Goal: Task Accomplishment & Management: Complete application form

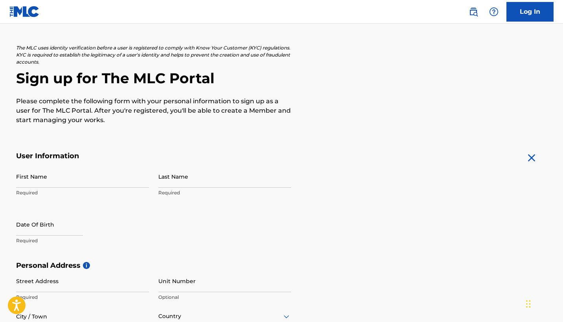
scroll to position [34, 0]
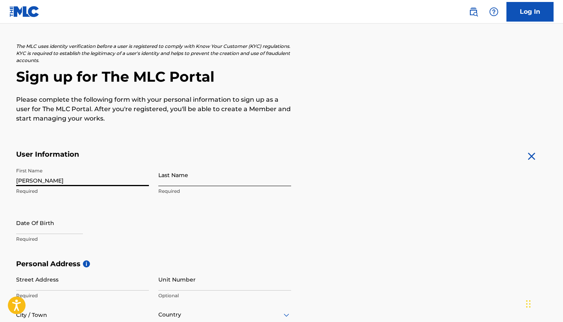
type input "[PERSON_NAME]"
type input "Allon"
select select "8"
select select "2025"
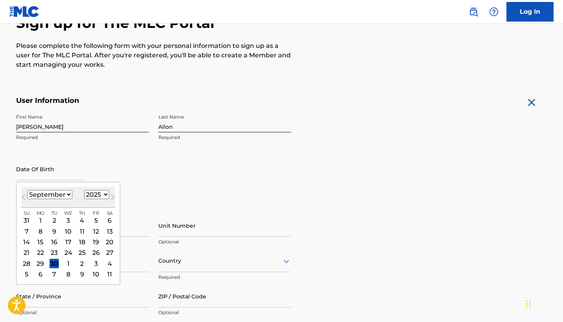
scroll to position [89, 0]
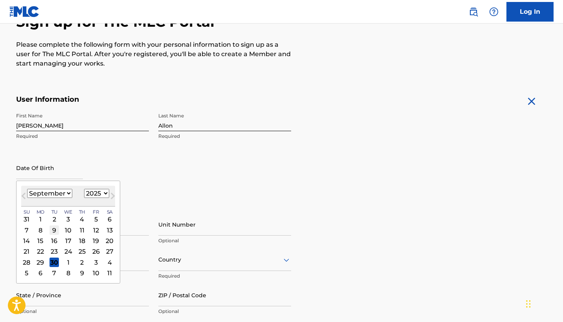
click at [49, 230] on div "9" at bounding box center [53, 229] width 9 height 9
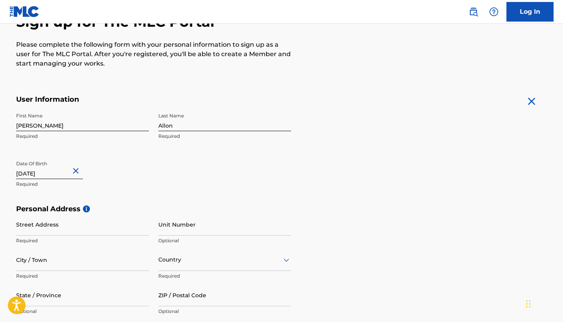
click at [67, 173] on input "text" at bounding box center [49, 168] width 67 height 22
select select "8"
select select "2025"
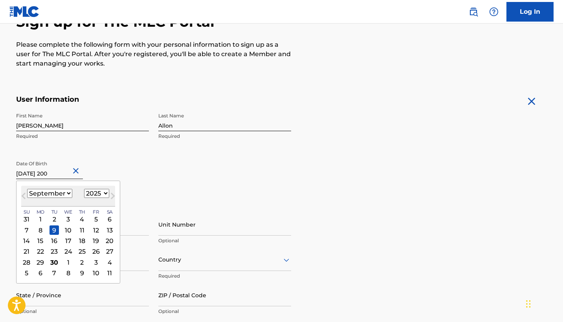
type input "[DATE]"
select select "2005"
type input "[DATE]"
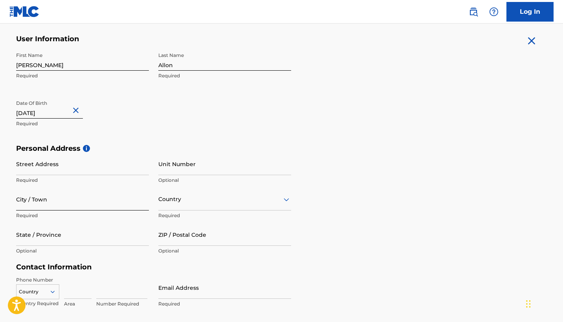
scroll to position [163, 0]
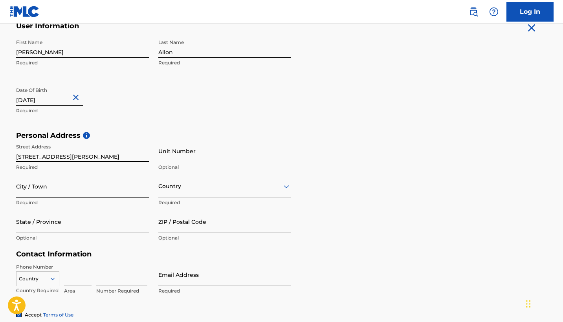
type input "[STREET_ADDRESS][PERSON_NAME]"
type input "[GEOGRAPHIC_DATA]"
click at [184, 195] on div "Country" at bounding box center [224, 186] width 133 height 22
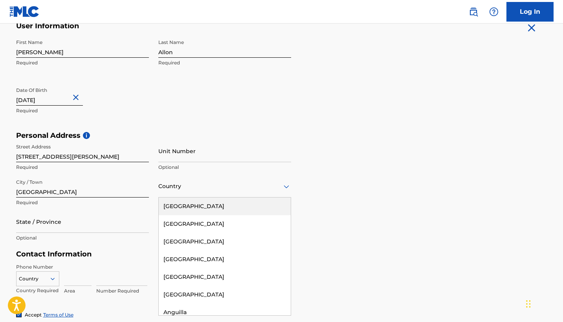
click at [182, 208] on div "[GEOGRAPHIC_DATA]" at bounding box center [225, 206] width 132 height 18
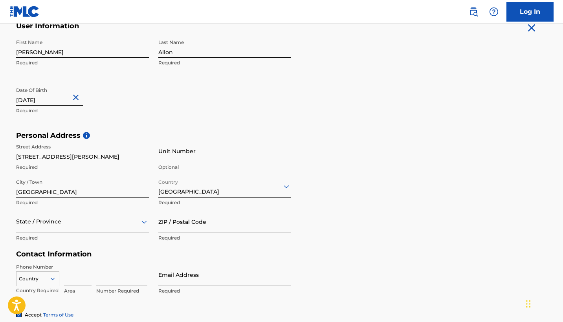
click at [99, 226] on div "State / Province" at bounding box center [82, 221] width 133 height 22
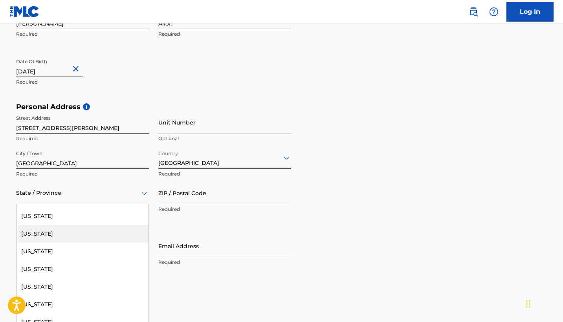
scroll to position [787, 0]
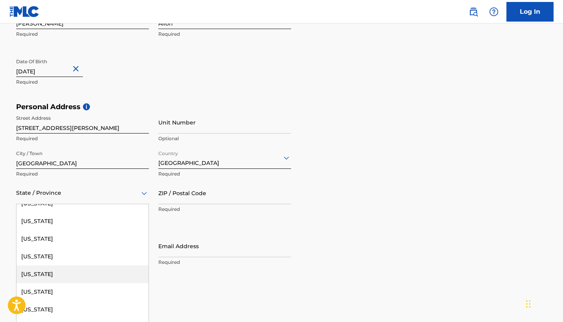
click at [71, 275] on div "[US_STATE]" at bounding box center [82, 274] width 132 height 18
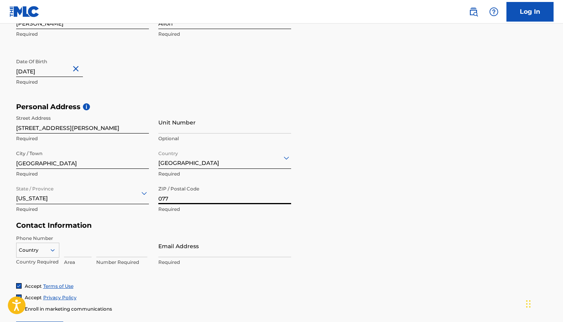
click at [194, 186] on input "077" at bounding box center [224, 193] width 133 height 22
click at [179, 197] on input "77" at bounding box center [224, 193] width 133 height 22
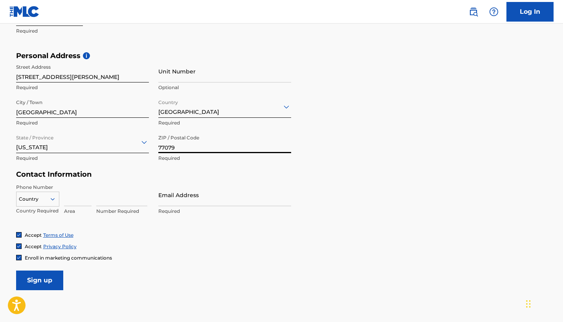
scroll to position [244, 0]
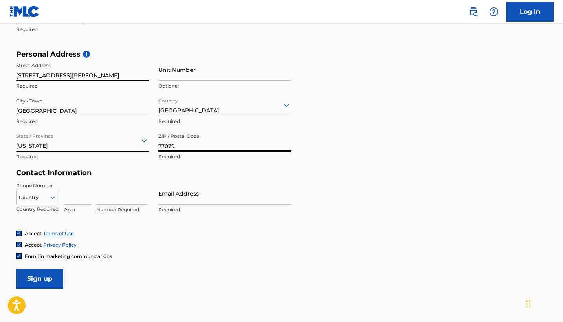
type input "77079"
click at [54, 195] on icon at bounding box center [52, 197] width 7 height 7
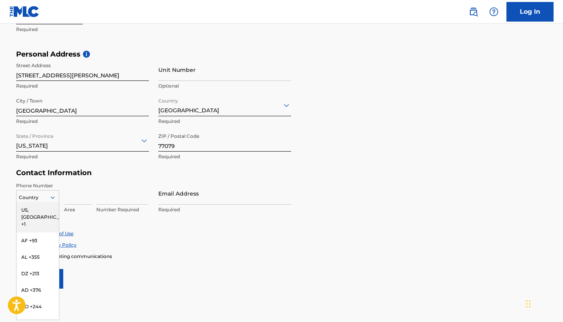
click at [87, 217] on div "Phone Number [GEOGRAPHIC_DATA], [GEOGRAPHIC_DATA] +1, 1 of 216. 216 results ava…" at bounding box center [153, 206] width 275 height 48
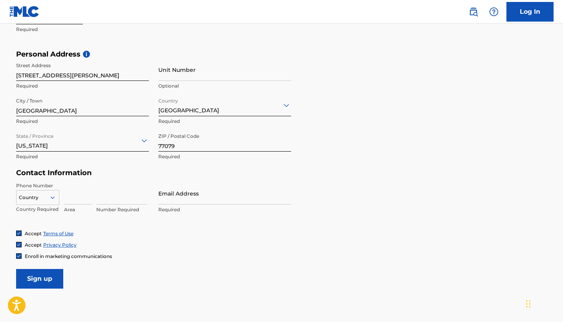
click at [50, 199] on icon at bounding box center [52, 197] width 7 height 7
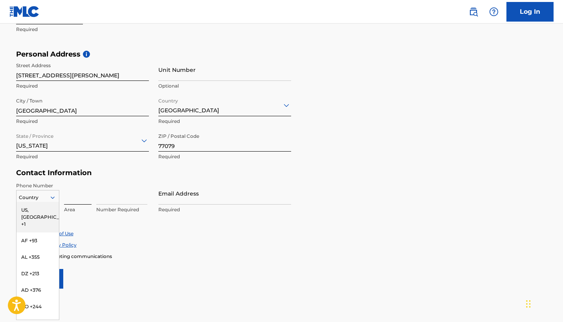
click at [71, 200] on input at bounding box center [77, 193] width 27 height 22
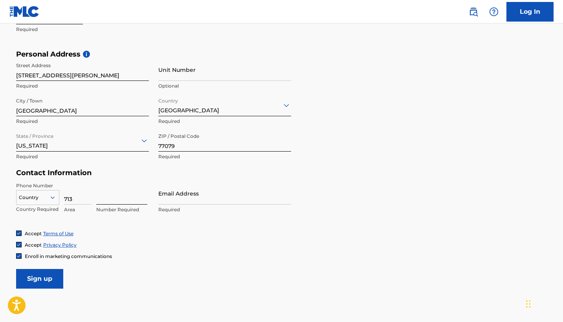
type input "713"
type input "9625899"
type input "[EMAIL_ADDRESS][PERSON_NAME][DOMAIN_NAME]"
click at [39, 278] on input "Sign up" at bounding box center [39, 279] width 47 height 20
click at [32, 197] on div at bounding box center [37, 197] width 42 height 9
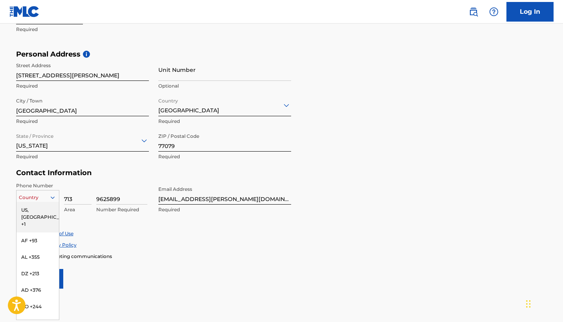
click at [28, 210] on div "US, [GEOGRAPHIC_DATA] +1" at bounding box center [37, 217] width 42 height 31
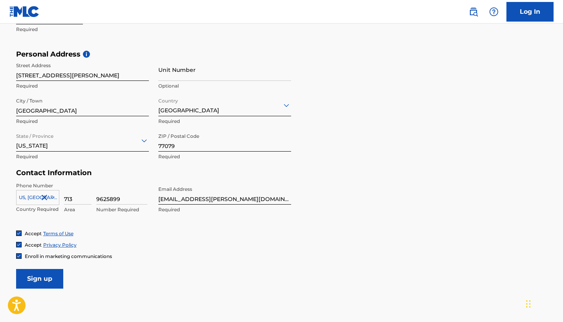
click at [33, 196] on div at bounding box center [37, 197] width 42 height 9
type input "[GEOGRAPHIC_DATA]"
click at [39, 278] on input "Sign up" at bounding box center [39, 279] width 47 height 20
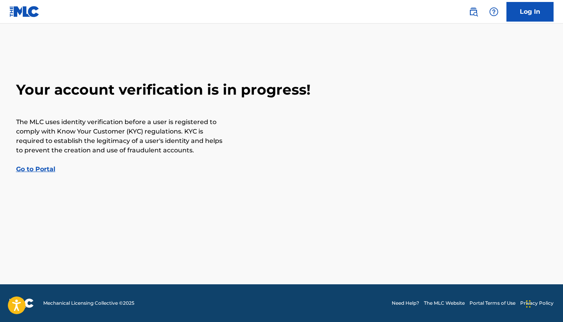
click at [33, 170] on link "Go to Portal" at bounding box center [35, 168] width 39 height 7
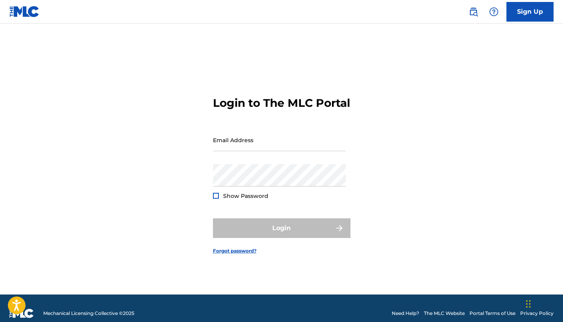
click at [211, 158] on div "Login to The MLC Portal Email Address Password Show Password Login Forgot passw…" at bounding box center [282, 168] width 550 height 251
type input "[EMAIL_ADDRESS][PERSON_NAME][DOMAIN_NAME]"
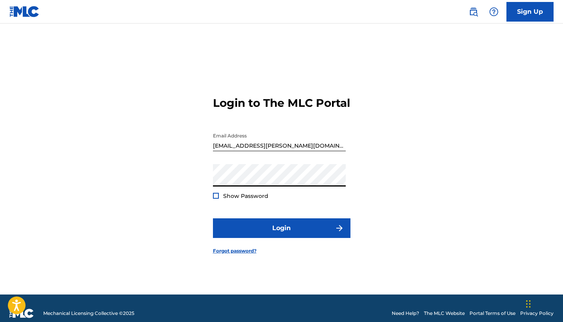
click at [362, 157] on div "Login to The MLC Portal Email Address [EMAIL_ADDRESS][PERSON_NAME][DOMAIN_NAME]…" at bounding box center [282, 168] width 550 height 251
click at [220, 200] on div "Show Password" at bounding box center [240, 196] width 55 height 8
click at [214, 199] on div at bounding box center [216, 196] width 6 height 6
click at [214, 198] on img at bounding box center [216, 196] width 4 height 4
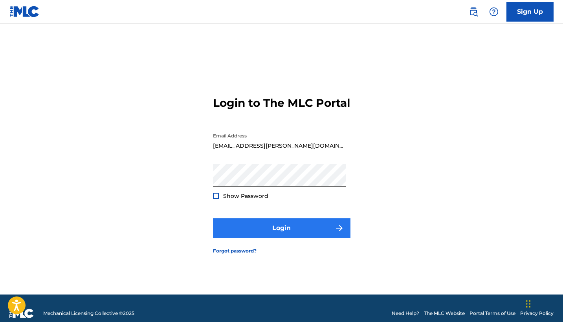
click at [267, 231] on button "Login" at bounding box center [281, 228] width 137 height 20
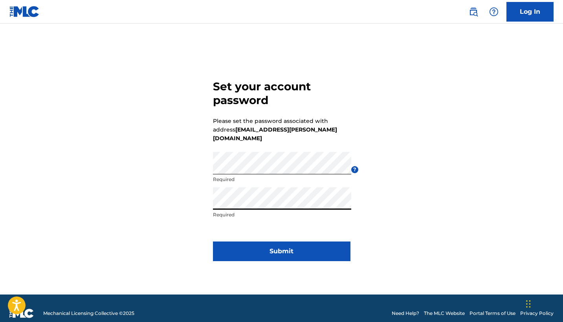
click at [281, 247] on button "Submit" at bounding box center [281, 251] width 137 height 20
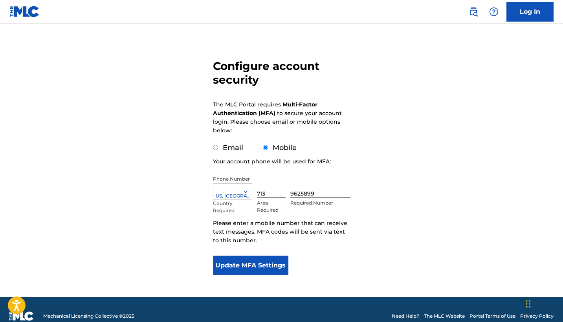
scroll to position [46, 0]
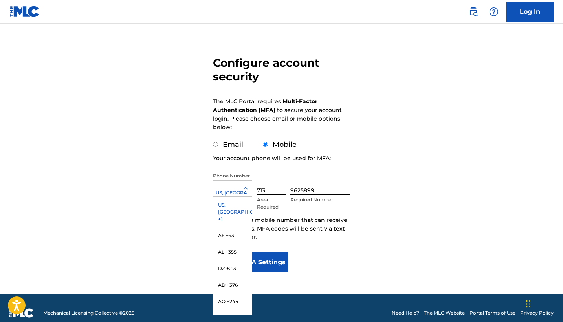
click at [236, 190] on div at bounding box center [232, 188] width 38 height 9
type input "[GEOGRAPHIC_DATA]"
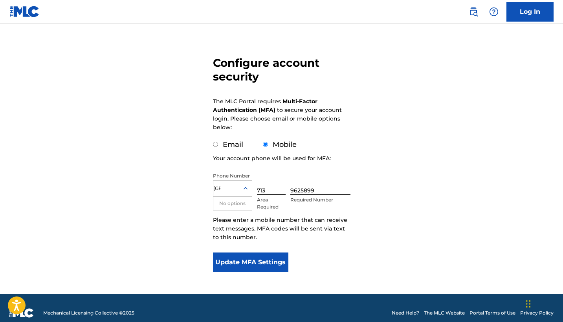
click at [250, 262] on button "Update MFA Settings" at bounding box center [251, 262] width 76 height 20
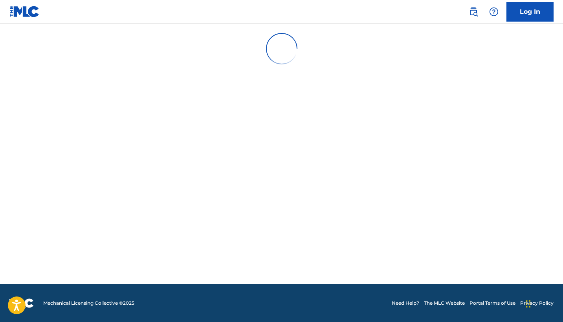
scroll to position [0, 0]
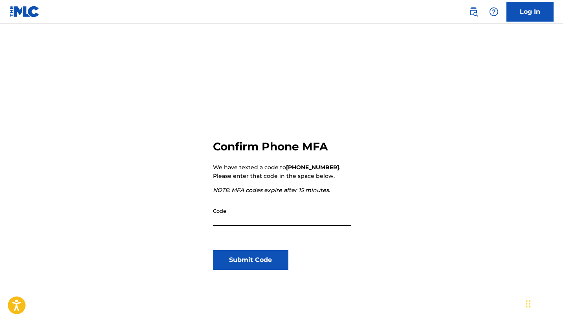
click at [241, 218] on input "Code" at bounding box center [282, 215] width 138 height 22
type input "061789"
click at [250, 260] on button "Submit Code" at bounding box center [251, 260] width 76 height 20
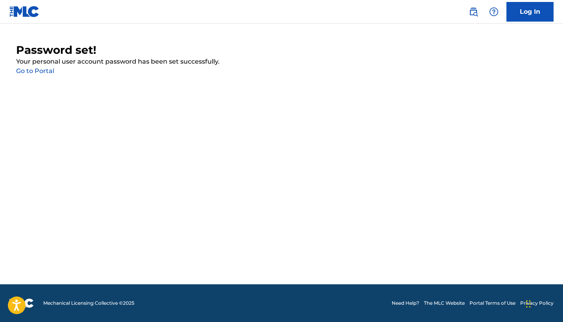
click at [34, 71] on link "Go to Portal" at bounding box center [35, 70] width 38 height 7
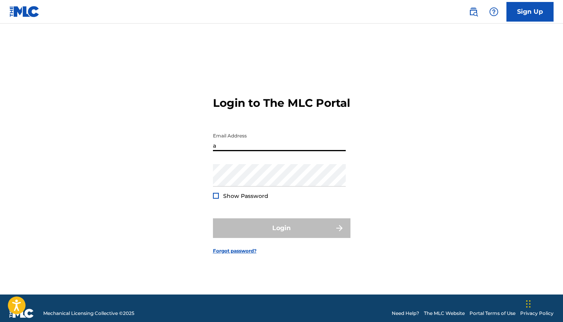
type input "[EMAIL_ADDRESS][PERSON_NAME][DOMAIN_NAME]"
click at [281, 235] on button "Login" at bounding box center [281, 228] width 137 height 20
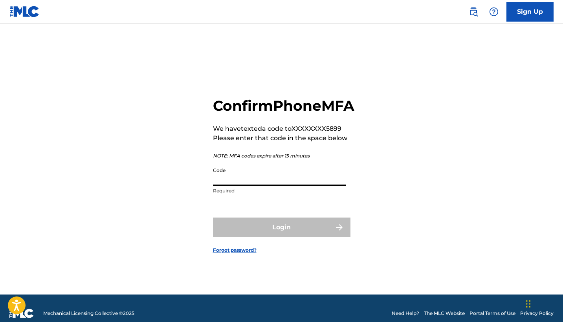
click at [264, 186] on input "Code" at bounding box center [279, 174] width 133 height 22
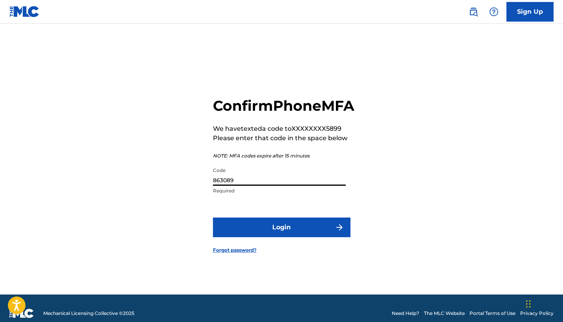
type input "863089"
click at [281, 236] on button "Login" at bounding box center [281, 228] width 137 height 20
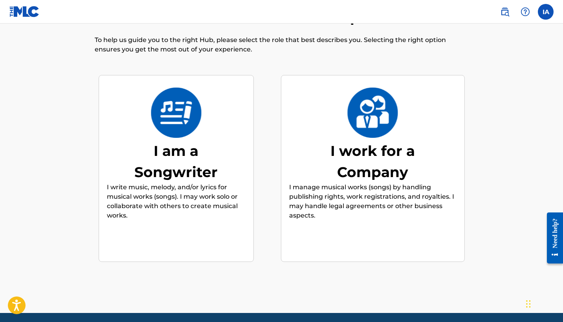
click at [159, 162] on div "I am a Songwriter" at bounding box center [176, 161] width 118 height 42
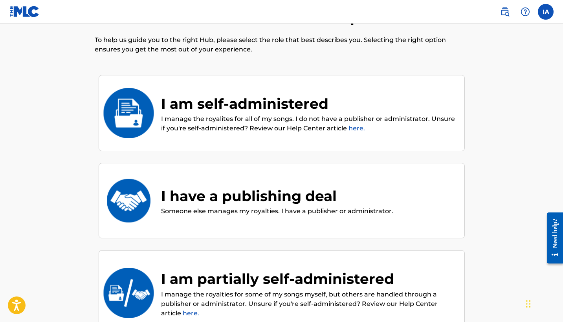
click at [280, 95] on div "I am self-administered" at bounding box center [308, 103] width 295 height 21
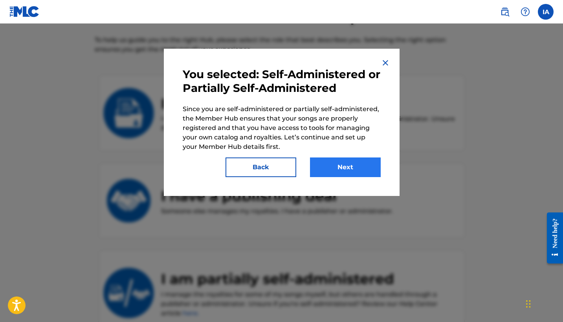
click at [361, 165] on button "Next" at bounding box center [345, 167] width 71 height 20
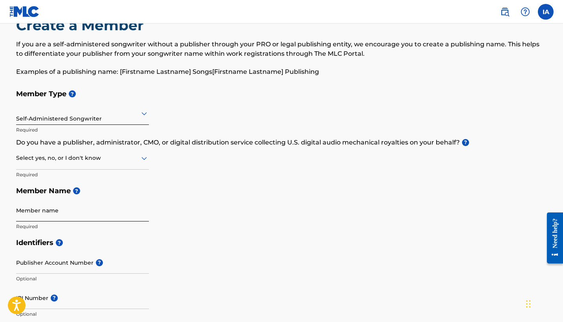
scroll to position [27, 0]
click at [142, 157] on icon at bounding box center [143, 158] width 5 height 3
click at [99, 190] on div "No" at bounding box center [82, 196] width 132 height 18
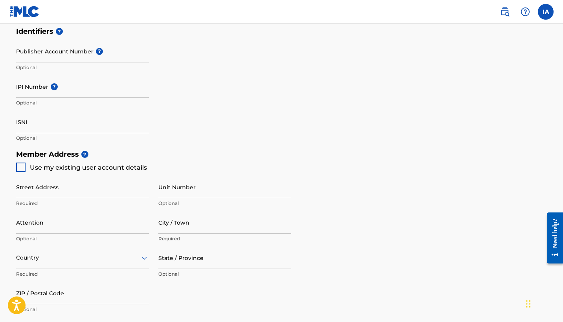
scroll to position [258, 0]
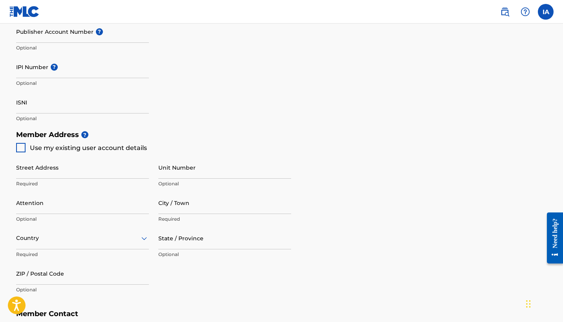
type input "Isabella Allon"
click at [20, 147] on div at bounding box center [20, 147] width 9 height 9
type input "[STREET_ADDRESS][PERSON_NAME]"
type input "[GEOGRAPHIC_DATA]"
type input "77079"
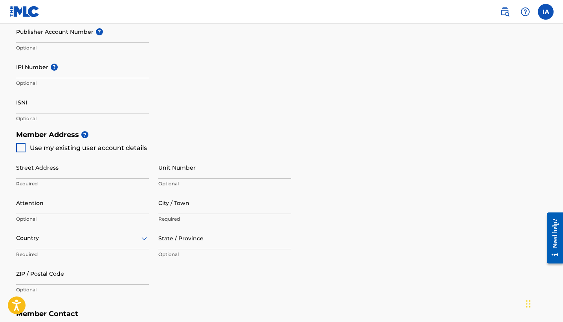
type input "713"
type input "9625899"
type input "[EMAIL_ADDRESS][PERSON_NAME][DOMAIN_NAME]"
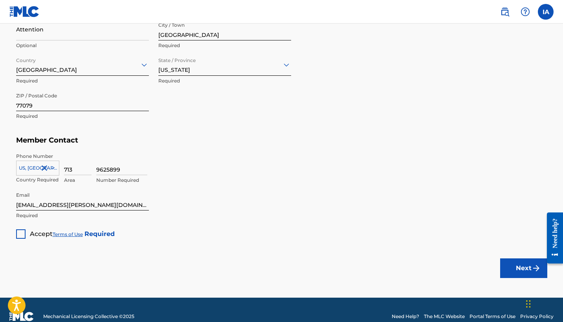
scroll to position [434, 0]
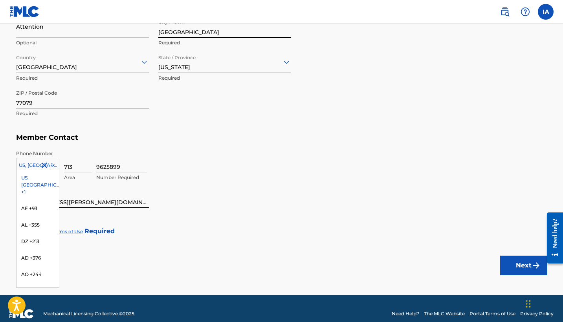
click at [34, 166] on div at bounding box center [37, 165] width 42 height 9
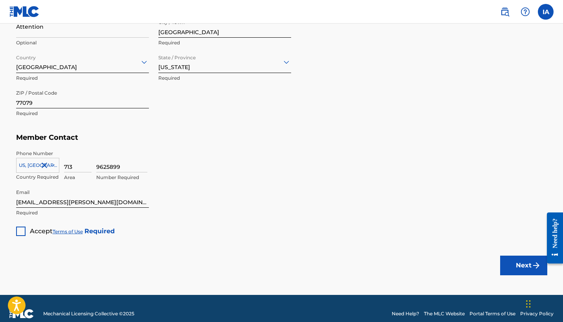
click at [21, 229] on div at bounding box center [20, 231] width 9 height 9
click at [527, 262] on button "Next" at bounding box center [523, 266] width 47 height 20
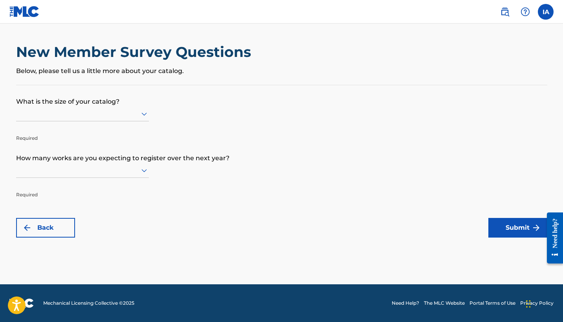
click at [112, 115] on div at bounding box center [82, 114] width 133 height 10
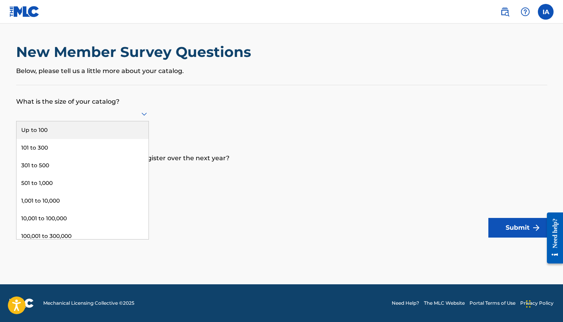
click at [91, 134] on div "Up to 100" at bounding box center [82, 130] width 132 height 18
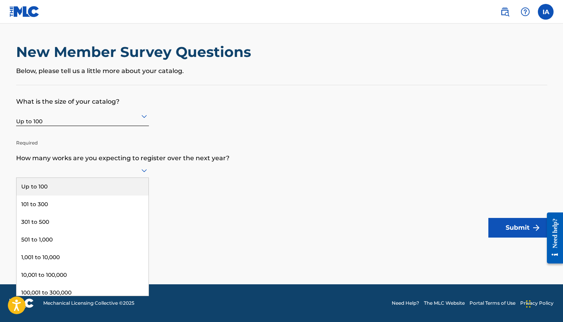
click at [114, 178] on div at bounding box center [82, 170] width 133 height 15
click at [114, 192] on div "Up to 100" at bounding box center [82, 187] width 132 height 18
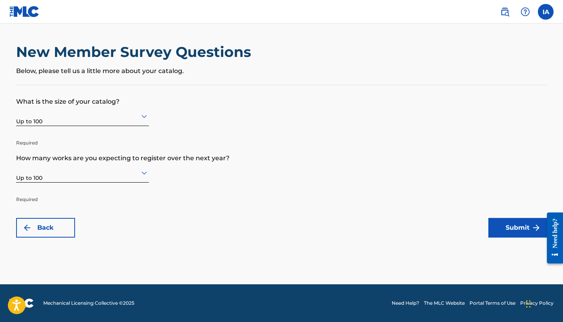
click at [548, 223] on div "Need help?" at bounding box center [555, 237] width 16 height 51
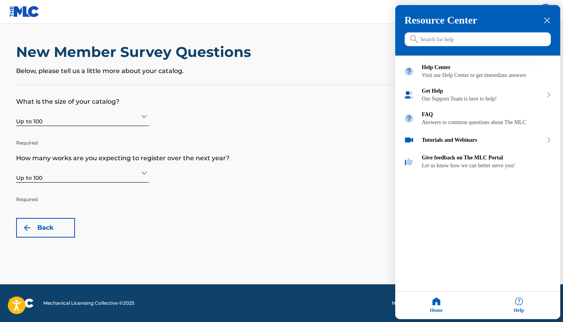
drag, startPoint x: 287, startPoint y: 186, endPoint x: 430, endPoint y: 214, distance: 146.3
click at [287, 186] on div at bounding box center [281, 161] width 563 height 322
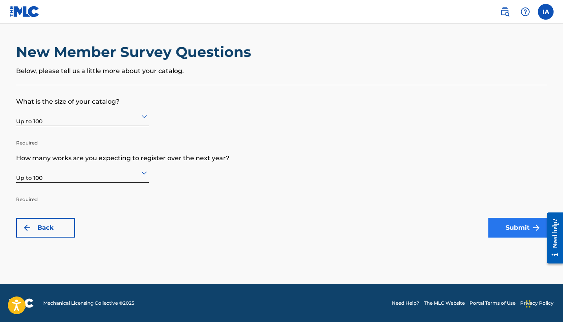
click at [506, 228] on button "Submit" at bounding box center [517, 228] width 59 height 20
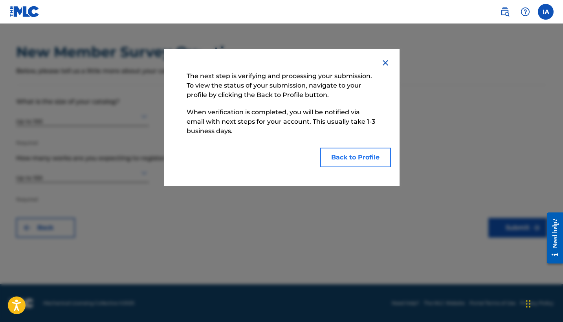
click at [356, 159] on button "Back to Profile" at bounding box center [355, 158] width 71 height 20
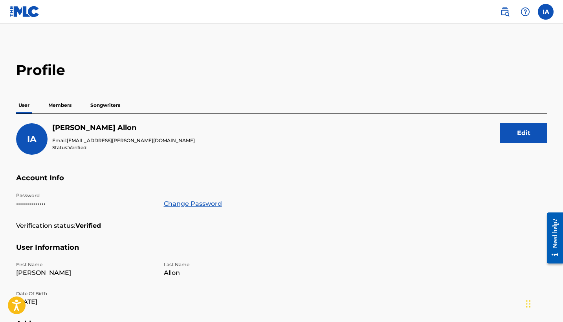
click at [551, 15] on label at bounding box center [545, 12] width 16 height 16
click at [545, 12] on input "IA Isabella Allon allon.isabella@gmail.com Notification Preferences Profile Log…" at bounding box center [545, 12] width 0 height 0
click at [447, 29] on main "Profile User Members Songwriters IA Isabella Allon Email: allon.isabella@gmail.…" at bounding box center [281, 262] width 563 height 477
click at [506, 13] on img at bounding box center [504, 11] width 9 height 9
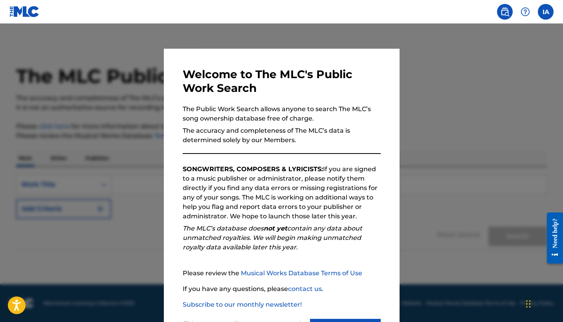
click at [454, 97] on div at bounding box center [281, 185] width 563 height 322
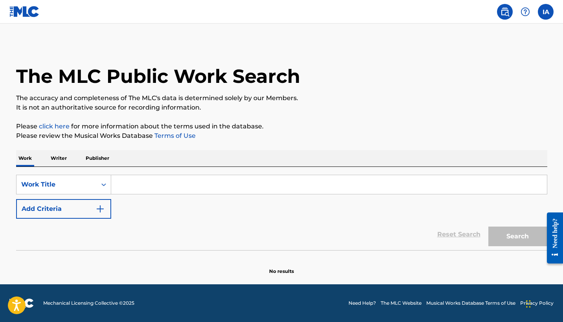
click at [331, 183] on input "Search Form" at bounding box center [328, 184] width 435 height 19
click at [402, 110] on p "It is not an authoritative source for recording information." at bounding box center [281, 107] width 531 height 9
click at [400, 120] on div "The MLC Public Work Search The accuracy and completeness of The MLC's data is d…" at bounding box center [282, 159] width 550 height 232
